Goal: Check status: Check status

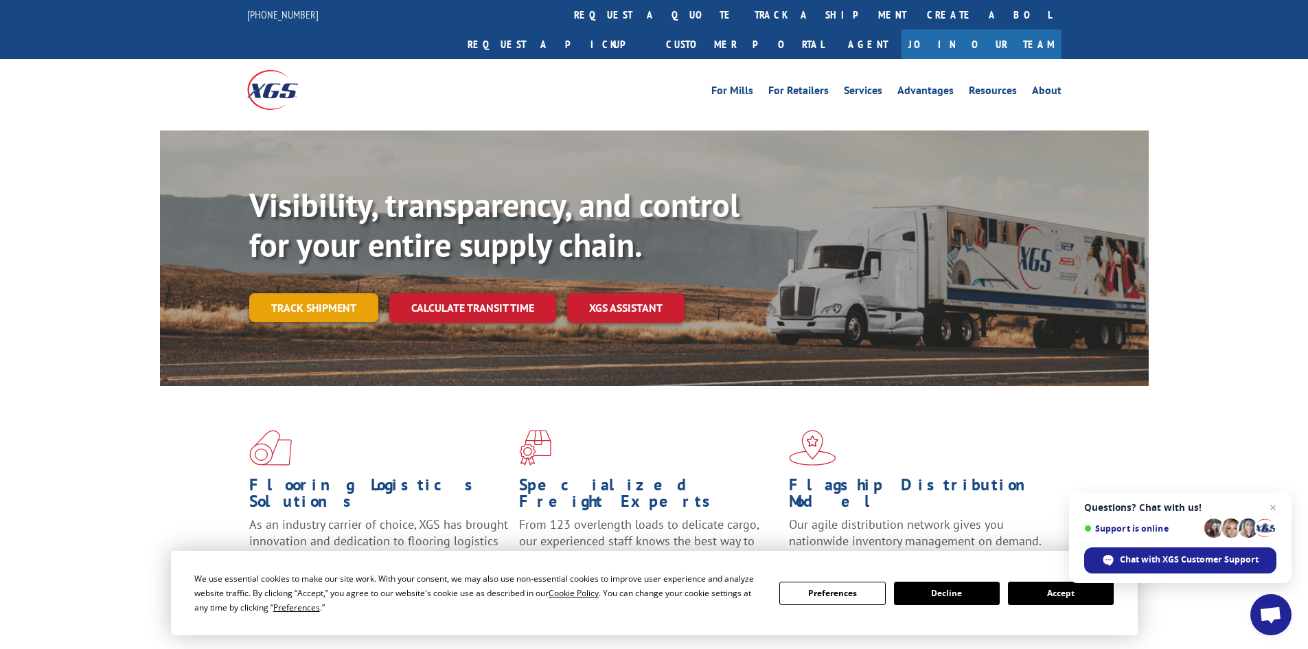
click at [327, 293] on link "Track shipment" at bounding box center [313, 307] width 129 height 29
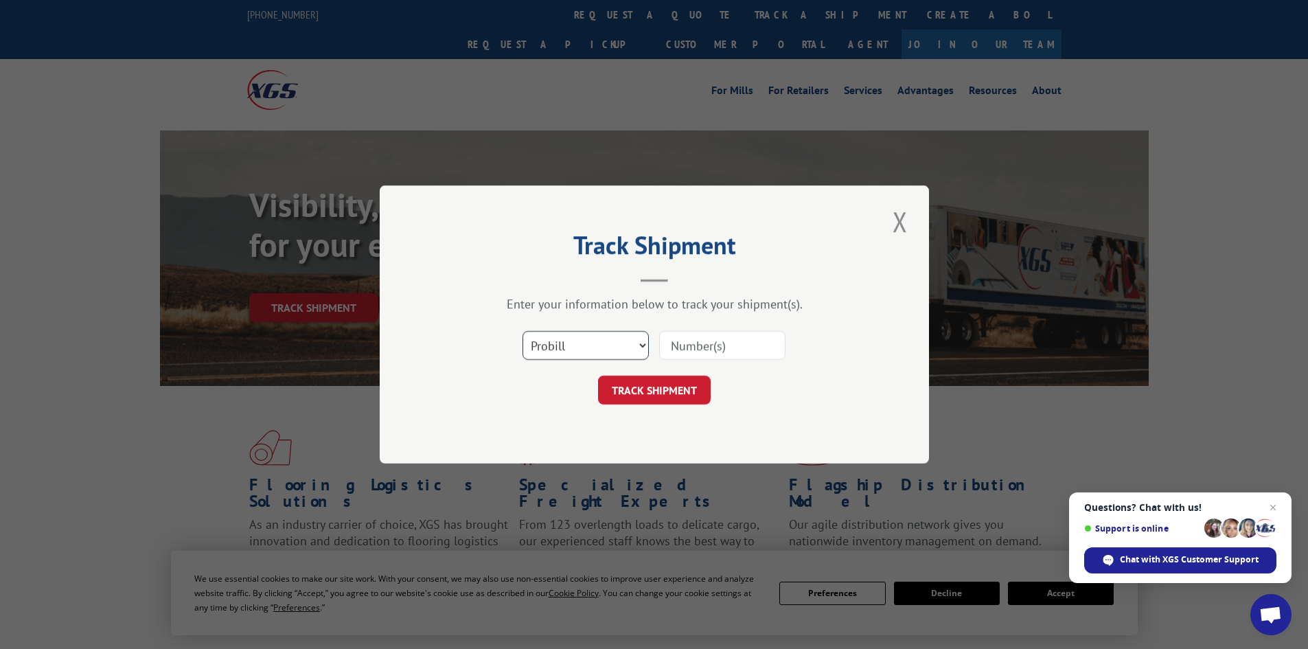
click at [588, 352] on select "Select category... Probill BOL PO" at bounding box center [585, 345] width 126 height 29
select select "bol"
click at [522, 331] on select "Select category... Probill BOL PO" at bounding box center [585, 345] width 126 height 29
paste input "5924443"
type input "5924443"
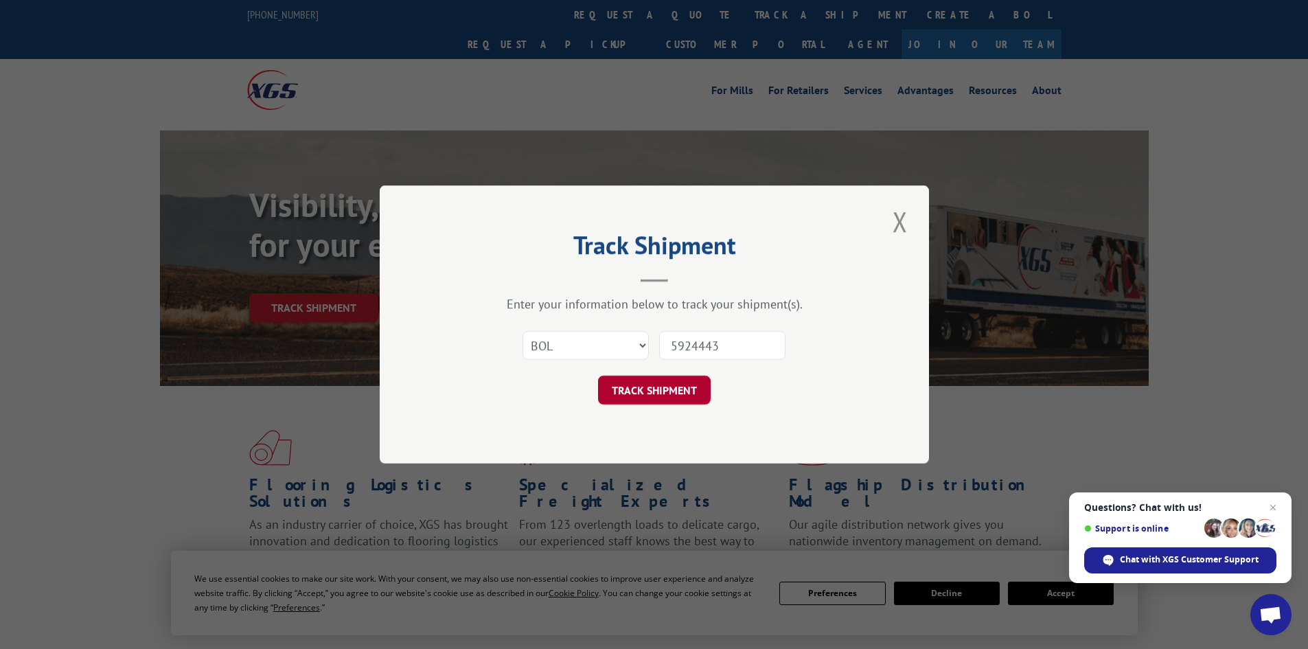
click at [667, 395] on button "TRACK SHIPMENT" at bounding box center [654, 390] width 113 height 29
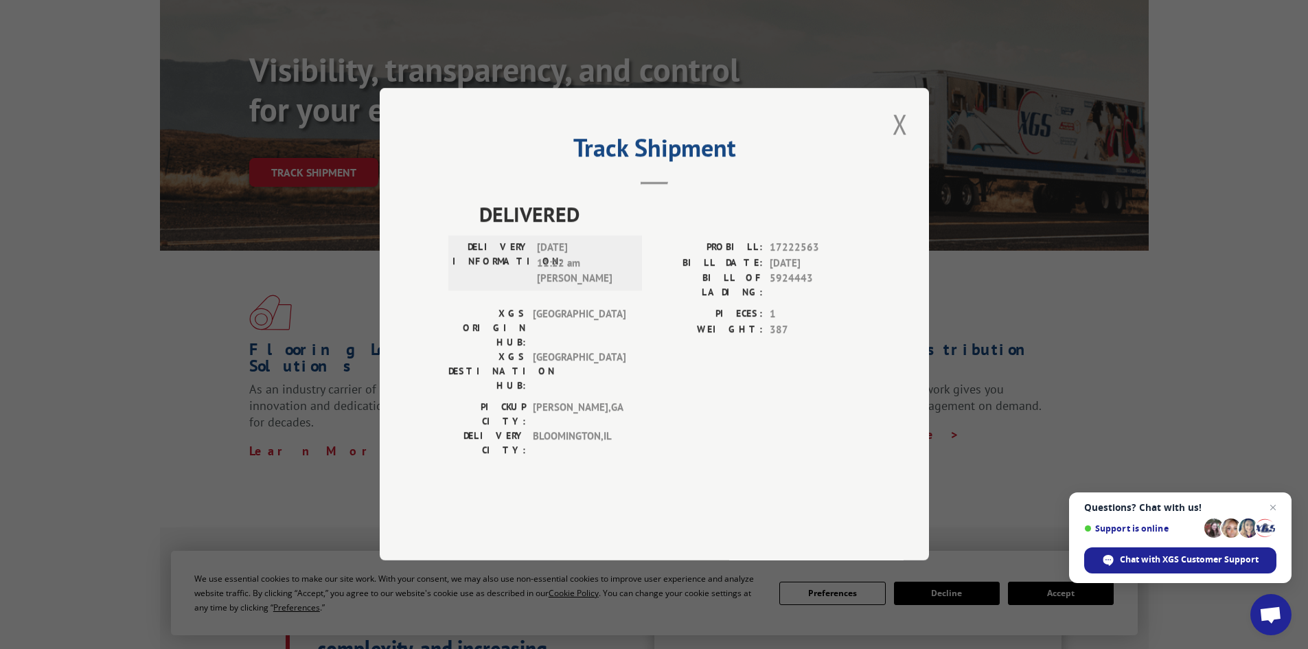
scroll to position [137, 0]
click at [1272, 509] on span "Open chat" at bounding box center [1273, 507] width 17 height 17
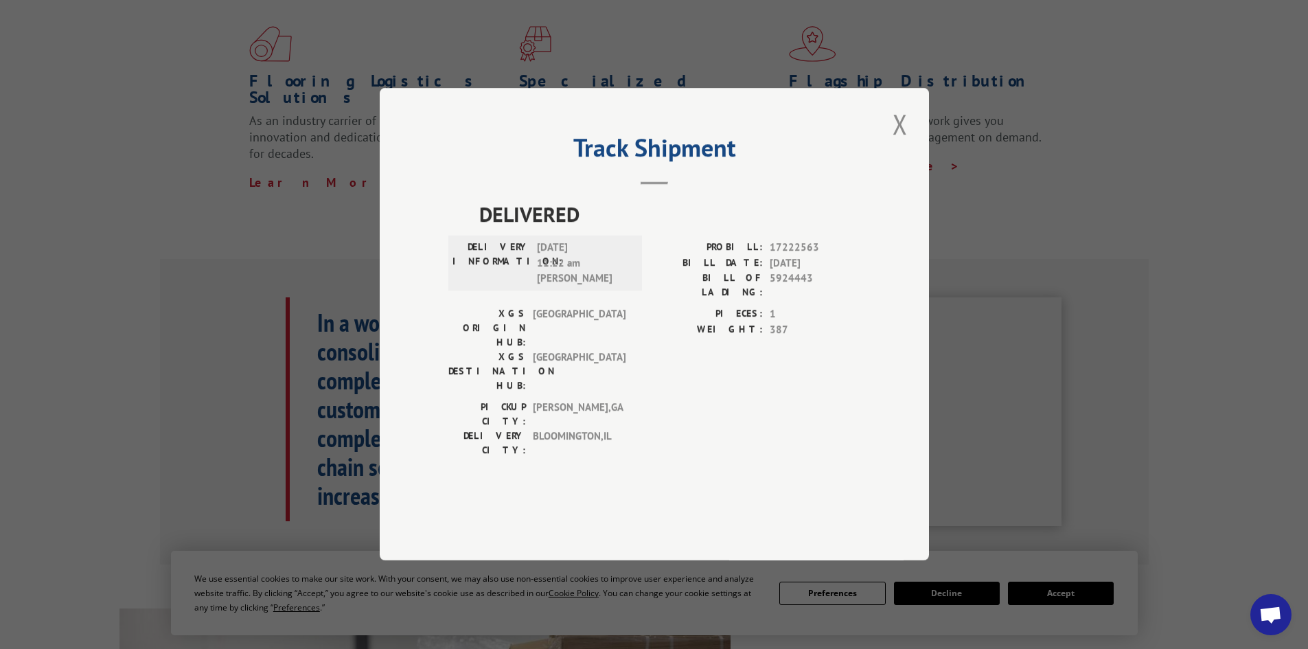
scroll to position [412, 0]
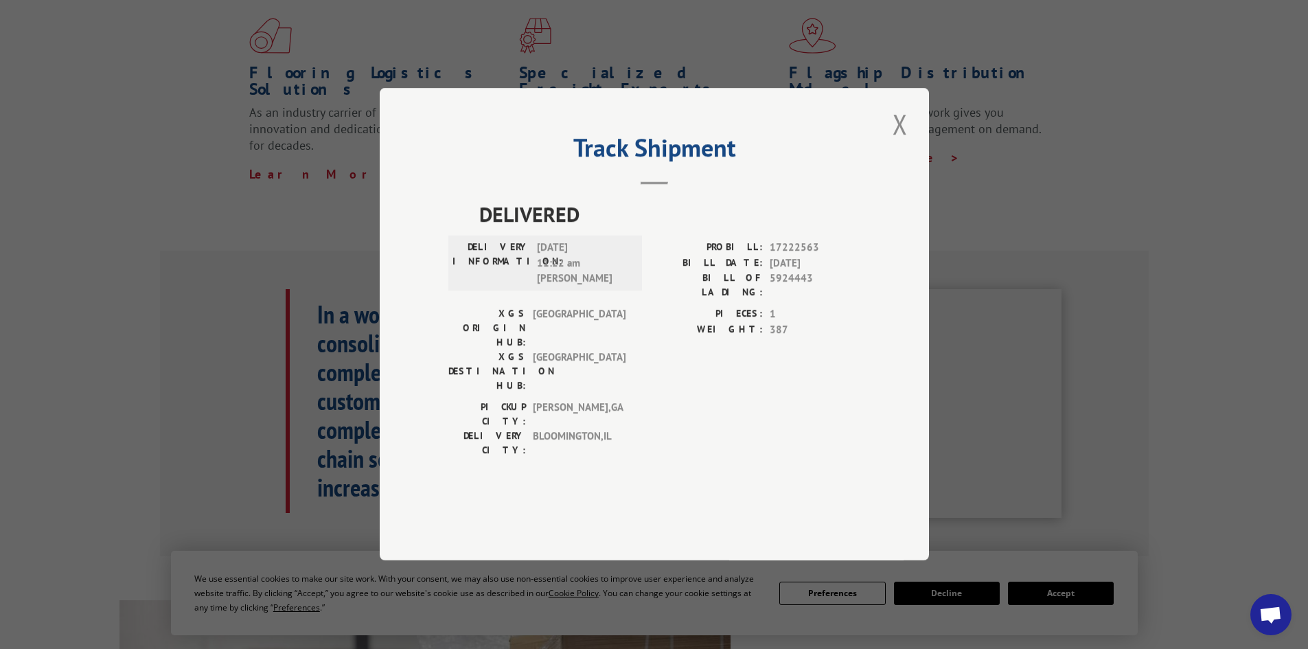
click at [555, 287] on span "[DATE] 11:22 am [PERSON_NAME]" at bounding box center [583, 263] width 93 height 47
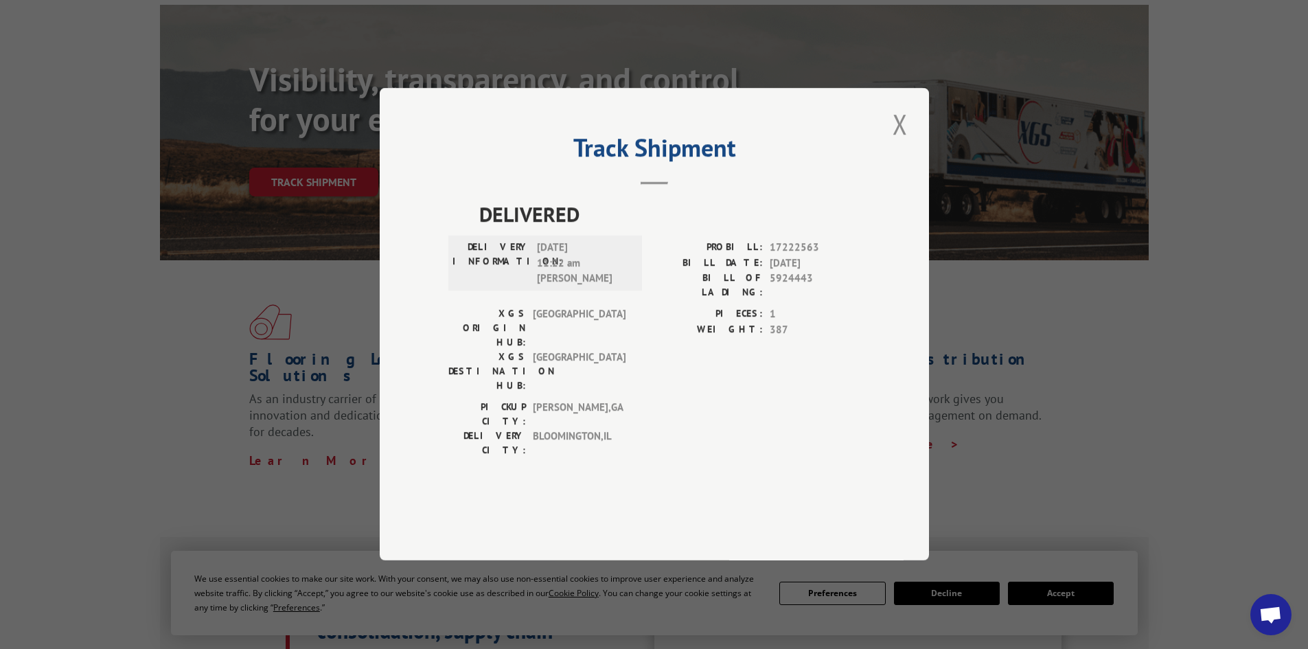
scroll to position [69, 0]
